Goal: Task Accomplishment & Management: Manage account settings

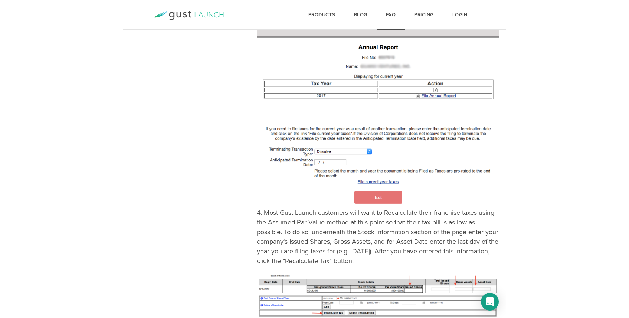
scroll to position [527, 0]
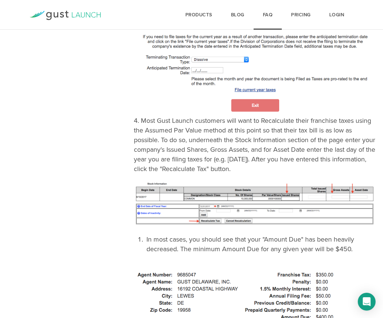
drag, startPoint x: 298, startPoint y: 158, endPoint x: 135, endPoint y: 111, distance: 170.0
click at [135, 111] on p "4. Most Gust Launch customers will want to Recalculate their franchise taxes us…" at bounding box center [255, 39] width 242 height 270
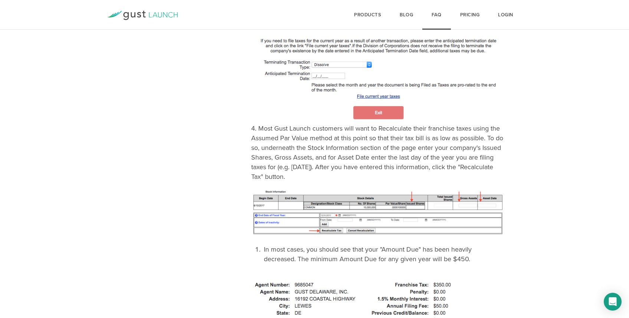
click at [199, 126] on nav "Topics Gust Launch (14) Incorporation (15) Company Formation (6) Issuing Stock …" at bounding box center [188, 148] width 127 height 1147
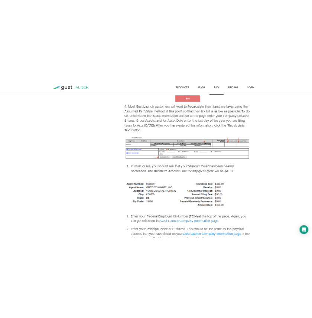
scroll to position [698, 0]
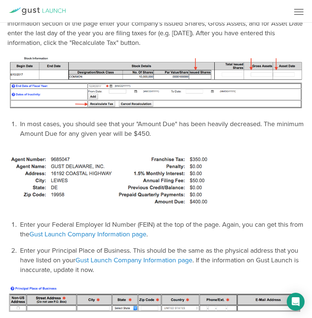
scroll to position [630, 0]
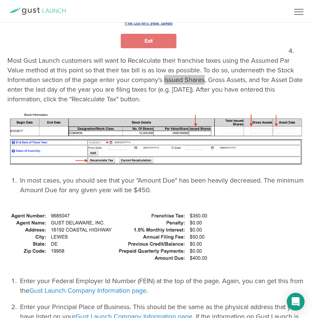
drag, startPoint x: 205, startPoint y: 79, endPoint x: 164, endPoint y: 81, distance: 40.8
copy p "Issued Shares"
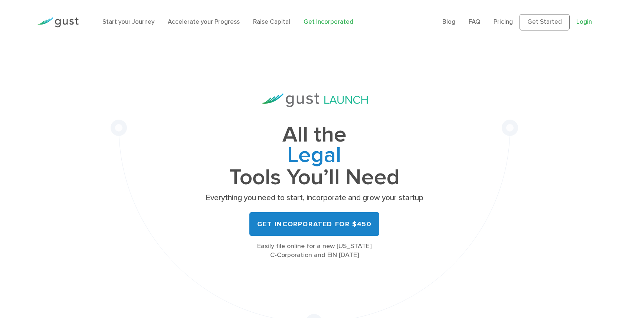
click at [582, 26] on link "Login" at bounding box center [584, 21] width 16 height 7
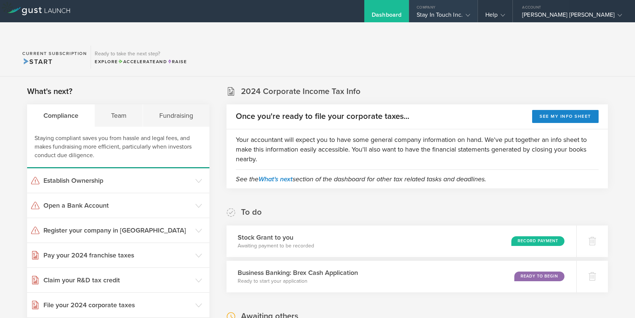
click at [470, 13] on div "Stay In Touch Inc." at bounding box center [442, 16] width 53 height 11
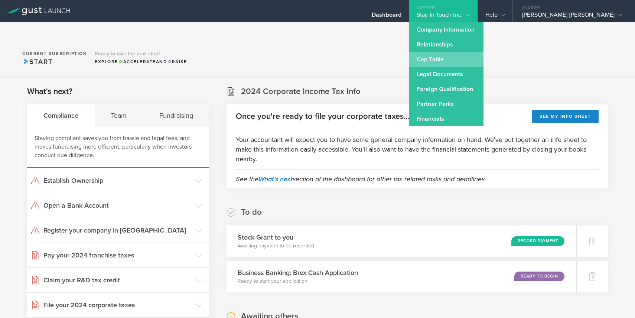
click at [473, 57] on link "Cap Table" at bounding box center [446, 59] width 74 height 15
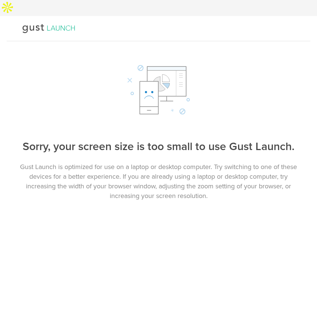
click at [133, 110] on div "Sorry, your screen size is too small to use Gust Launch. Gust Launch is optimiz…" at bounding box center [158, 131] width 317 height 137
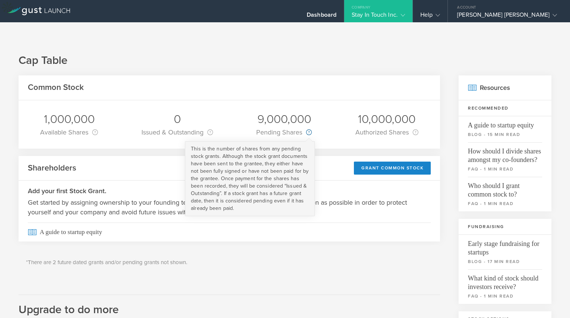
click at [306, 130] on circle at bounding box center [308, 132] width 5 height 5
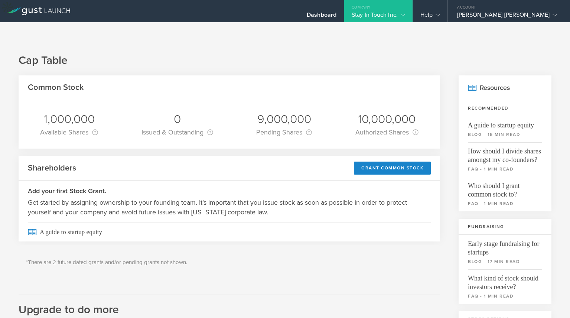
click at [291, 53] on h1 "Cap Table" at bounding box center [285, 60] width 532 height 15
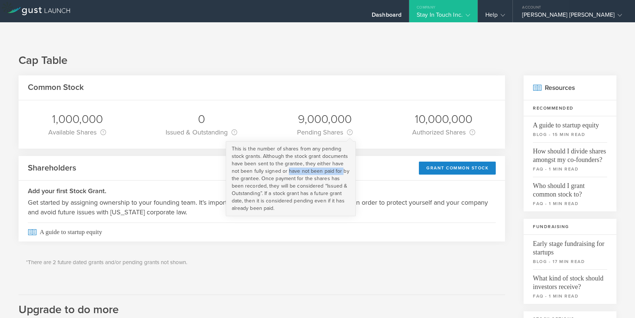
drag, startPoint x: 337, startPoint y: 155, endPoint x: 283, endPoint y: 155, distance: 53.8
click at [283, 155] on span "This is the number of shares from any pending stock grants. Although the stock …" at bounding box center [291, 178] width 118 height 66
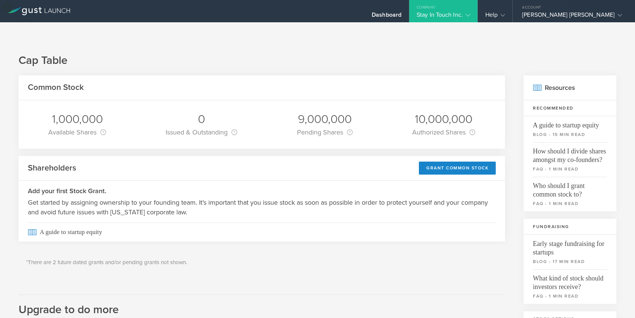
copy span "have not been paid for"
click at [371, 156] on div "Shareholders Grant Common Stock" at bounding box center [262, 168] width 486 height 25
